Goal: Find specific page/section: Find specific page/section

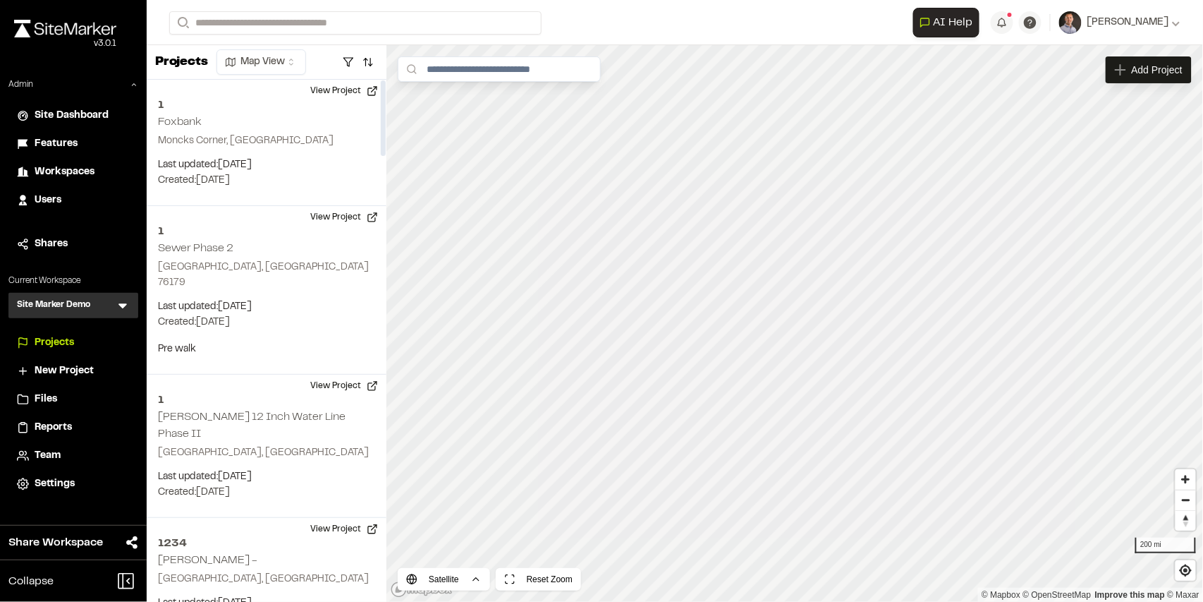
click at [127, 305] on icon at bounding box center [123, 305] width 14 height 14
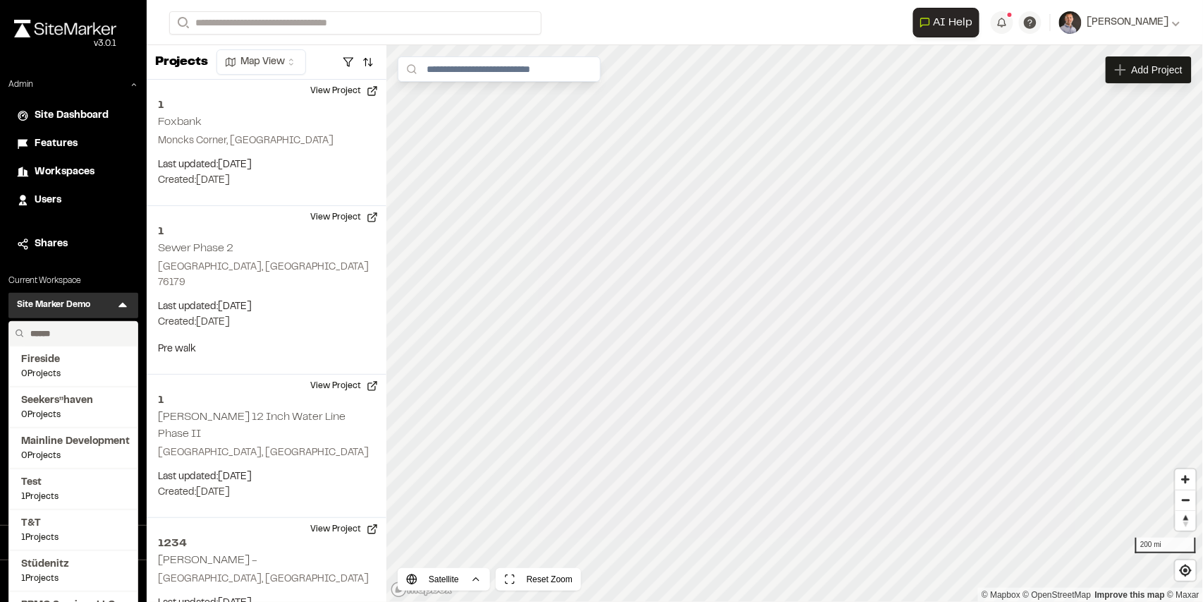
click at [86, 333] on input "text" at bounding box center [78, 334] width 107 height 24
type input "***"
click at [71, 365] on span "SeamonWhiteside Inc." at bounding box center [73, 360] width 104 height 16
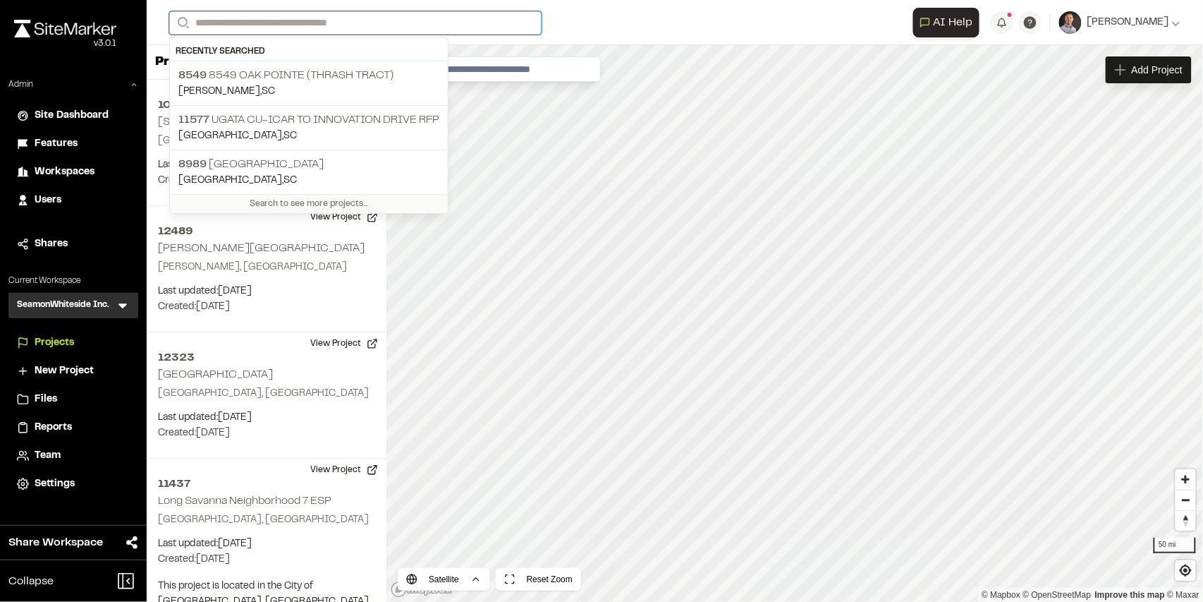
click at [259, 18] on input "Search" at bounding box center [355, 22] width 372 height 23
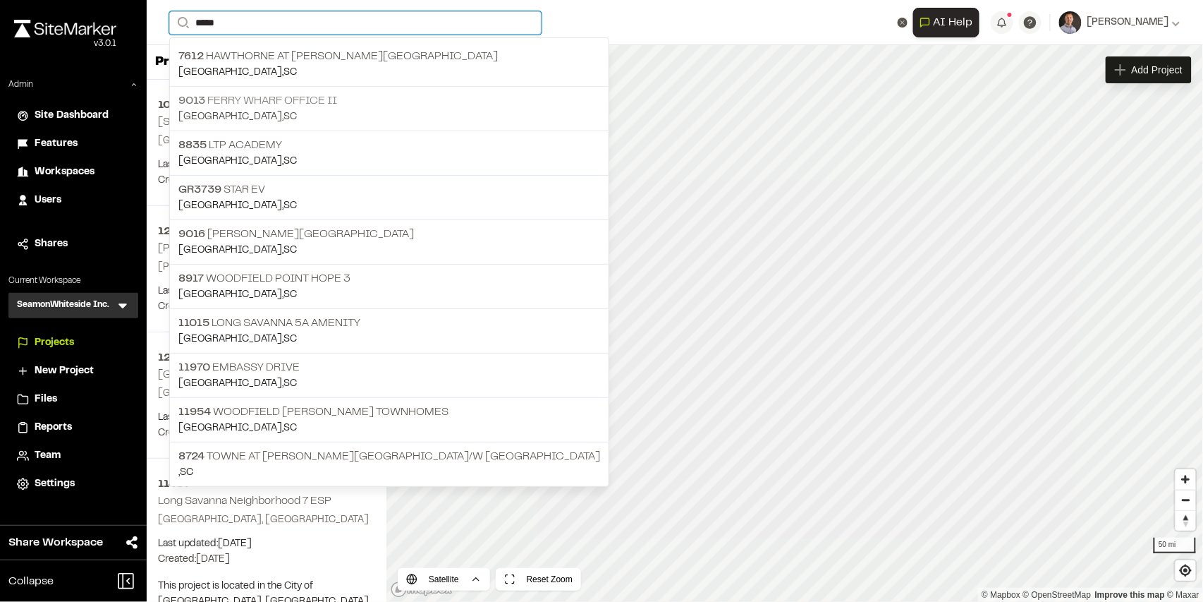
type input "*****"
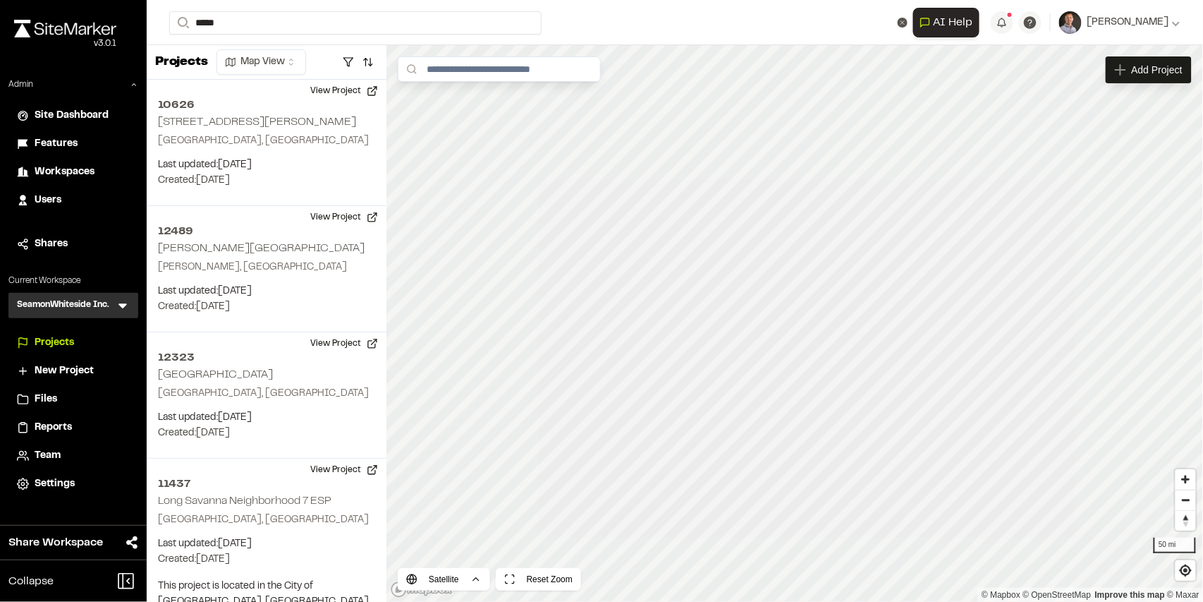
click at [260, 95] on p "[GEOGRAPHIC_DATA] Office II" at bounding box center [389, 100] width 422 height 17
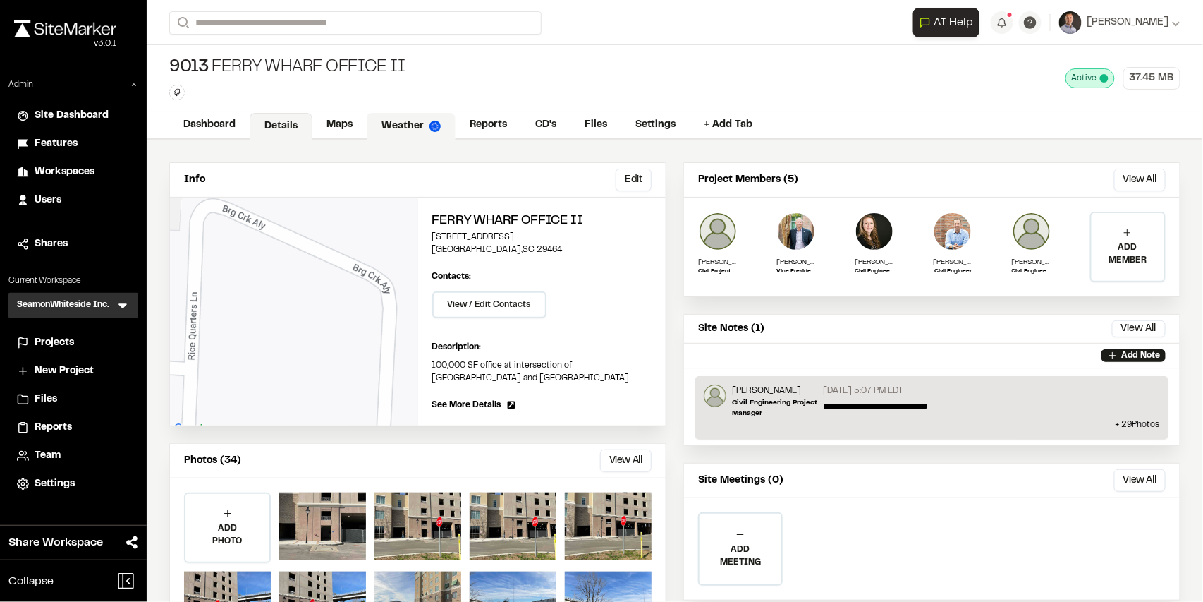
click at [423, 123] on link "Weather" at bounding box center [411, 126] width 89 height 27
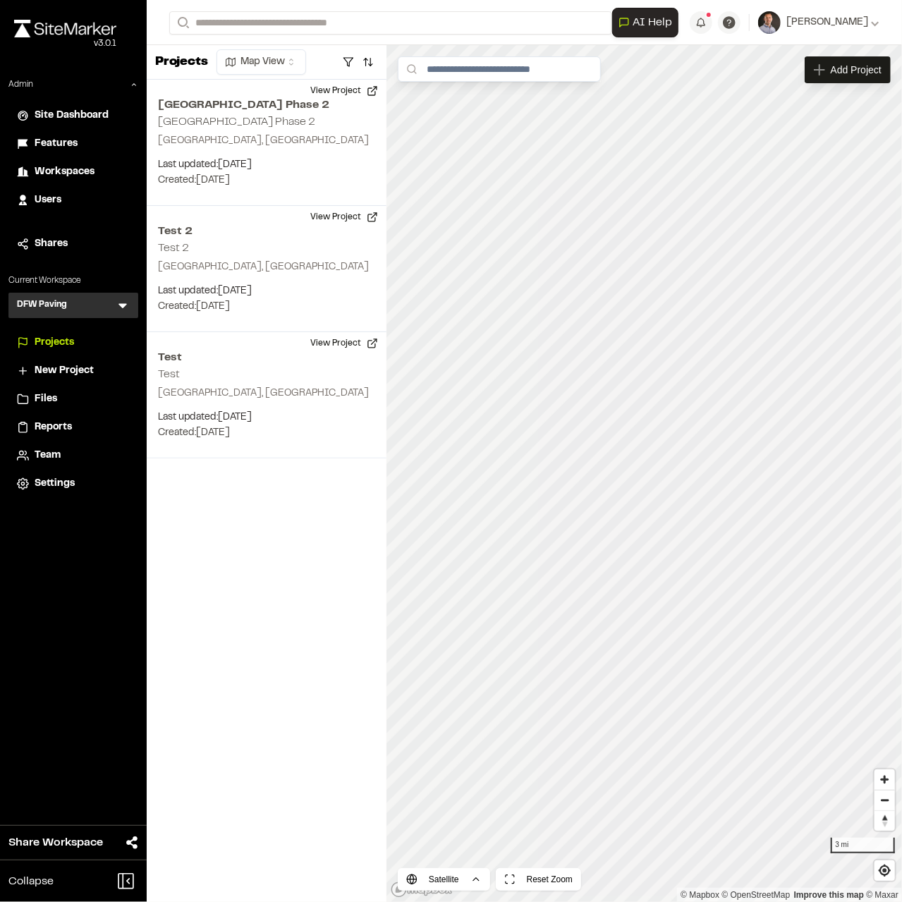
click at [54, 176] on span "Workspaces" at bounding box center [65, 172] width 60 height 16
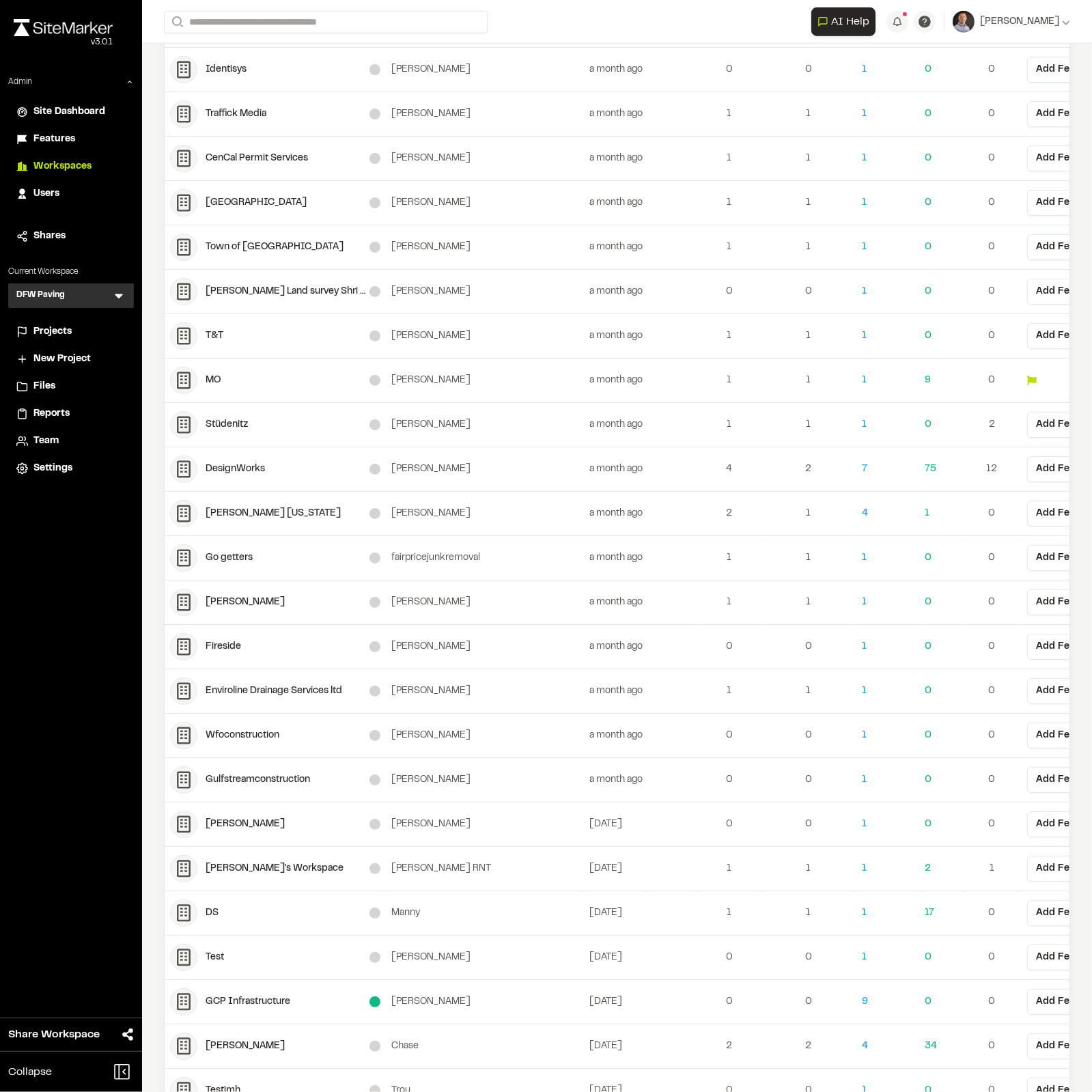
scroll to position [2560, 0]
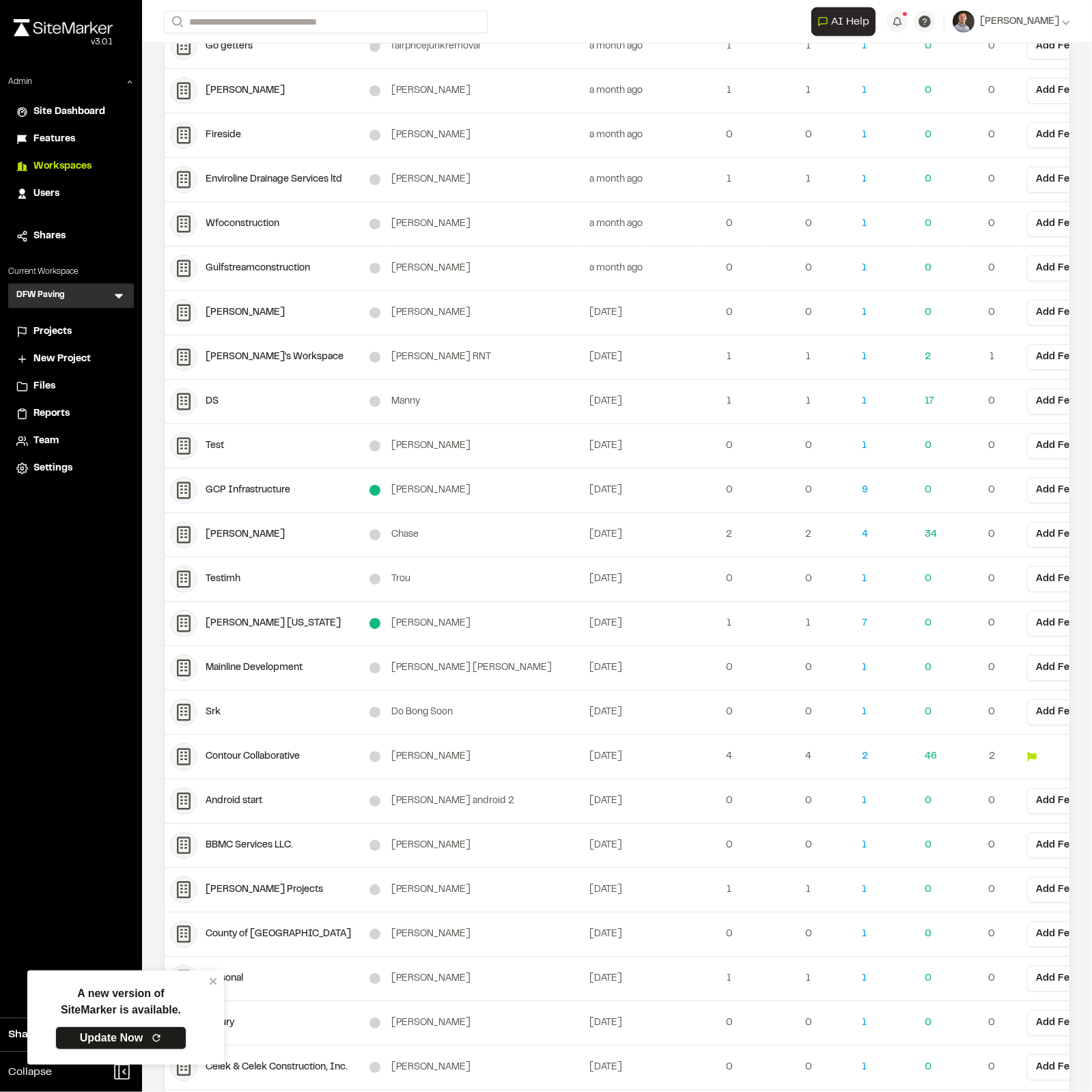
click at [130, 582] on link "Update Now" at bounding box center [120, 1038] width 131 height 23
